Goal: Information Seeking & Learning: Compare options

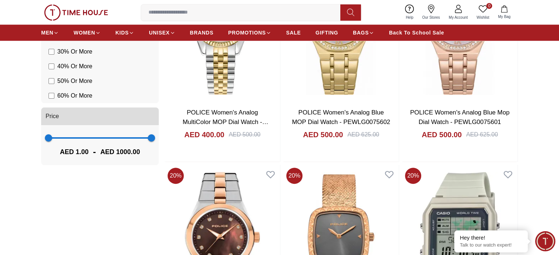
scroll to position [588, 0]
type input "****"
drag, startPoint x: 152, startPoint y: 142, endPoint x: 320, endPoint y: 135, distance: 168.0
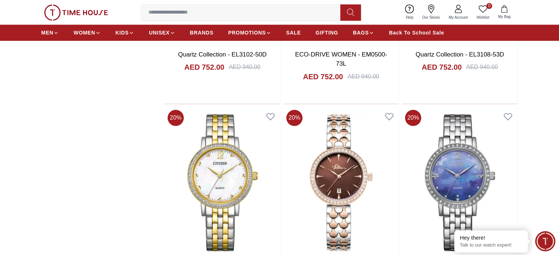
scroll to position [859, 0]
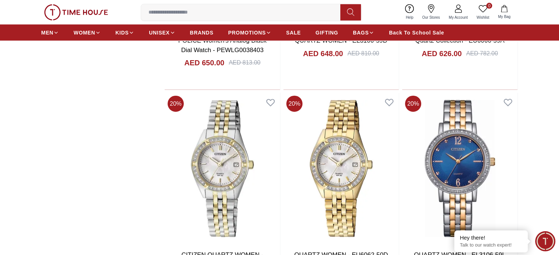
scroll to position [1741, 0]
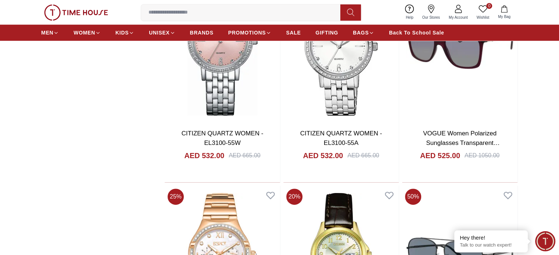
scroll to position [3394, 0]
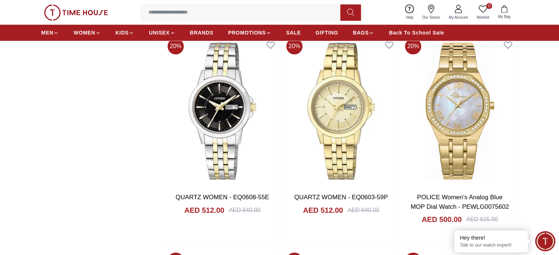
scroll to position [3725, 0]
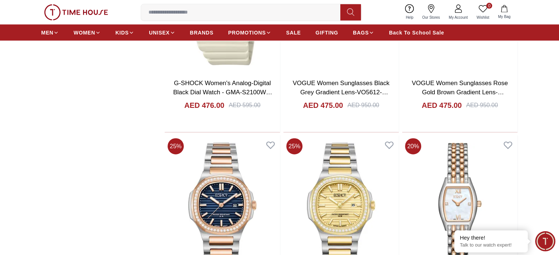
scroll to position [4533, 0]
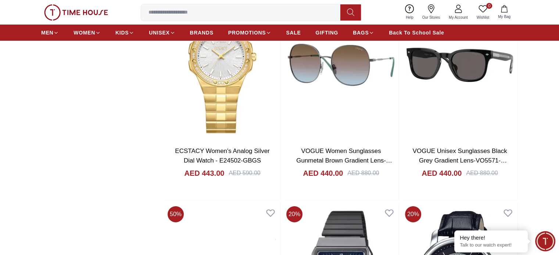
scroll to position [5525, 0]
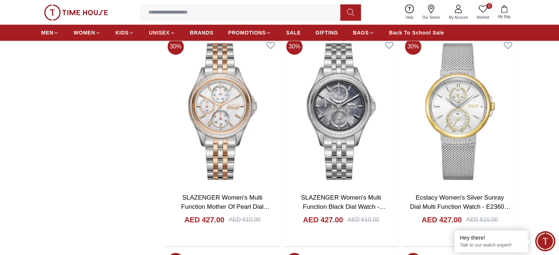
scroll to position [6407, 0]
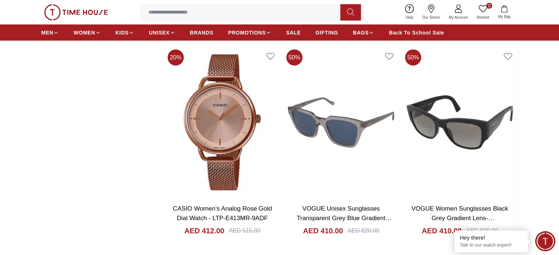
scroll to position [7362, 0]
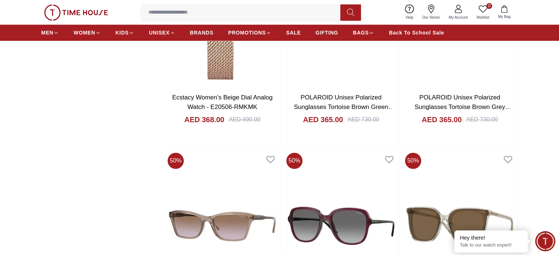
scroll to position [9163, 0]
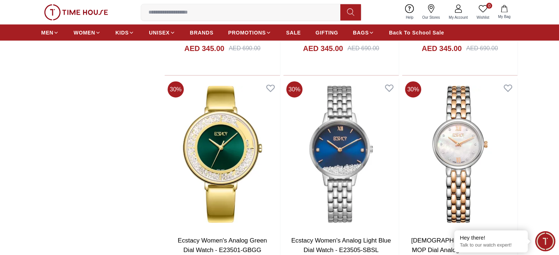
scroll to position [10118, 0]
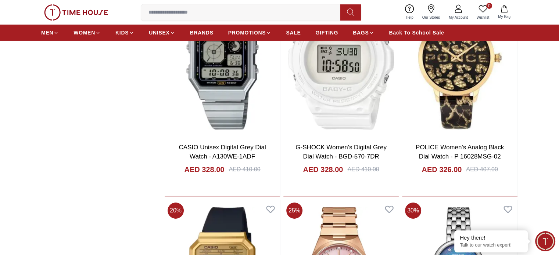
scroll to position [11183, 0]
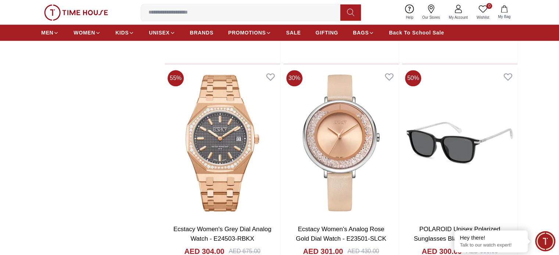
scroll to position [12028, 0]
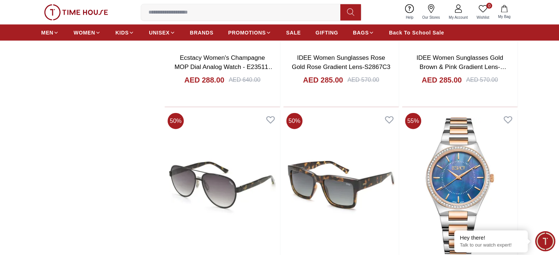
scroll to position [12910, 0]
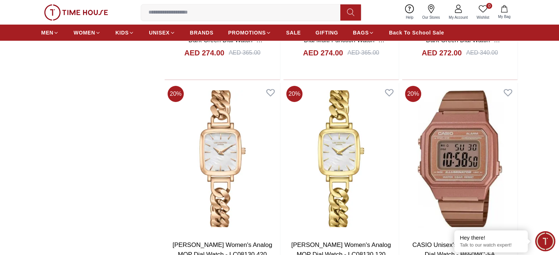
scroll to position [13976, 0]
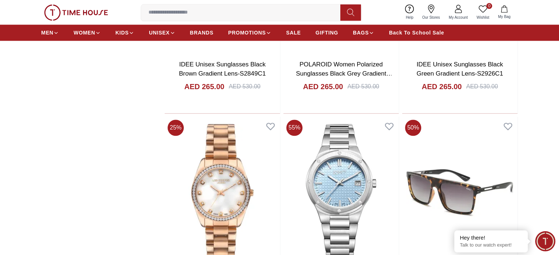
scroll to position [14821, 0]
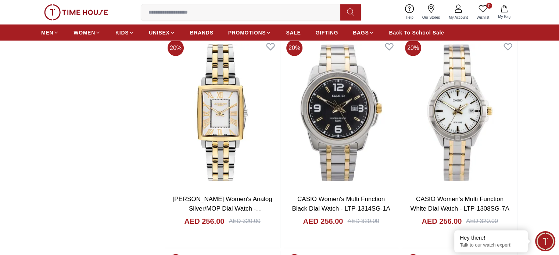
scroll to position [15739, 0]
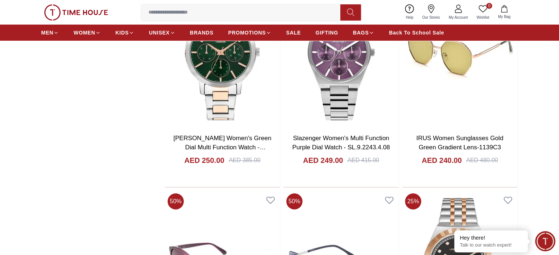
scroll to position [16768, 0]
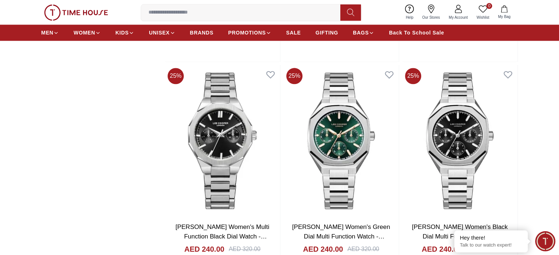
scroll to position [17613, 0]
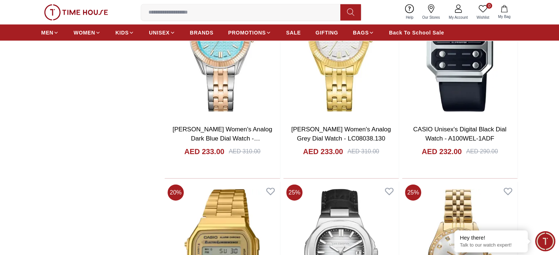
scroll to position [18605, 0]
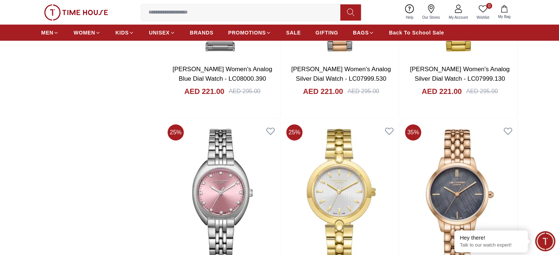
scroll to position [19523, 0]
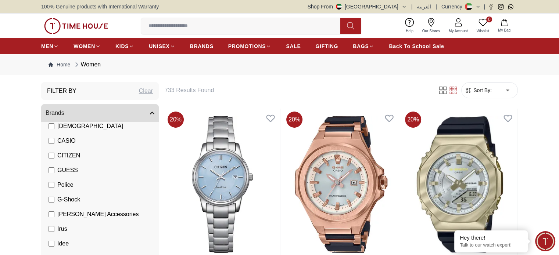
scroll to position [25, 0]
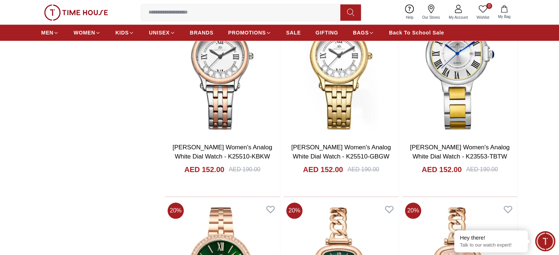
scroll to position [767, 0]
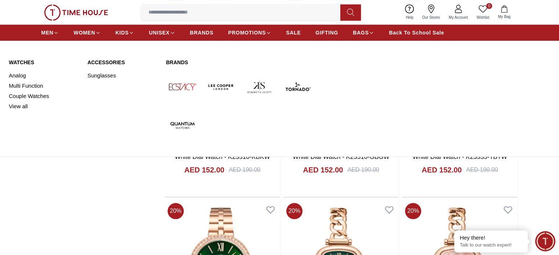
drag, startPoint x: 116, startPoint y: 76, endPoint x: 113, endPoint y: 43, distance: 33.6
click at [116, 76] on link "Sunglasses" at bounding box center [122, 76] width 70 height 10
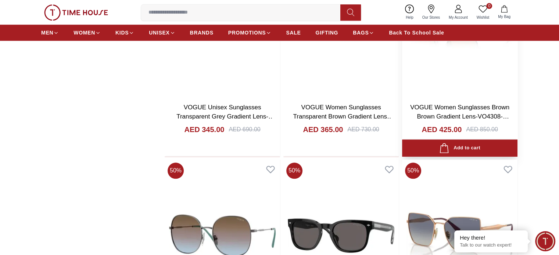
scroll to position [808, 0]
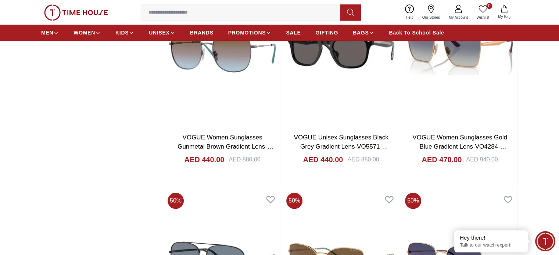
scroll to position [1102, 0]
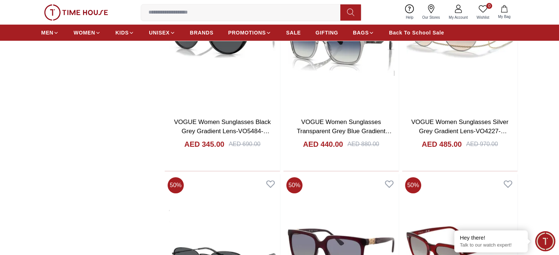
scroll to position [2937, 0]
